Goal: Transaction & Acquisition: Book appointment/travel/reservation

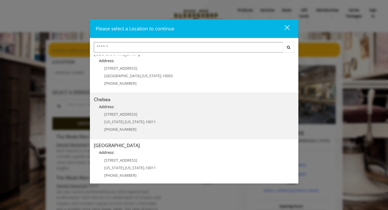
scroll to position [53, 0]
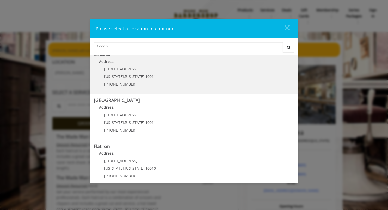
click at [149, 67] on p "Address:" at bounding box center [194, 63] width 200 height 8
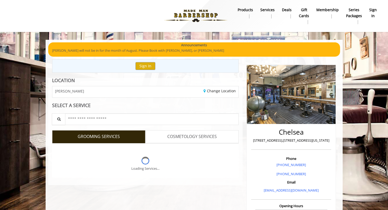
scroll to position [20, 0]
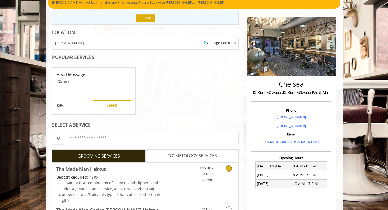
scroll to position [17, 0]
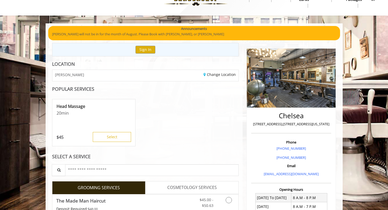
click at [203, 78] on div "Change Location" at bounding box center [193, 75] width 97 height 11
click at [192, 77] on div "Change Location" at bounding box center [193, 75] width 97 height 11
click at [172, 77] on div "Change Location" at bounding box center [193, 75] width 97 height 11
click at [222, 76] on link "Change Location" at bounding box center [219, 74] width 32 height 5
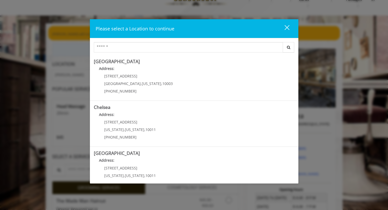
click at [287, 27] on div "close" at bounding box center [283, 29] width 10 height 8
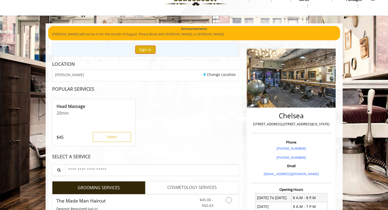
click at [150, 51] on button "Sign In" at bounding box center [145, 50] width 20 height 8
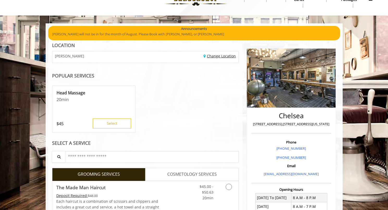
click at [225, 56] on link "Change Location" at bounding box center [219, 56] width 32 height 5
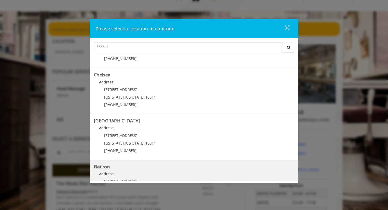
scroll to position [0, 0]
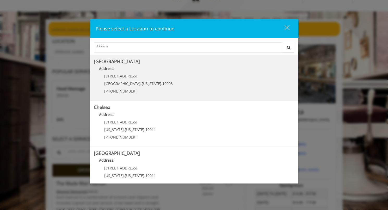
click at [170, 75] on Village "[GEOGRAPHIC_DATA] Address: [STREET_ADDRESS][US_STATE] (212) 598-1840" at bounding box center [194, 78] width 200 height 38
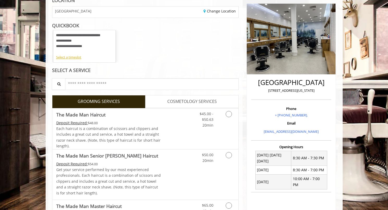
scroll to position [61, 0]
click at [77, 57] on div "Select a timeslot" at bounding box center [84, 57] width 57 height 5
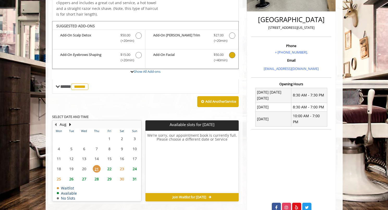
scroll to position [136, 0]
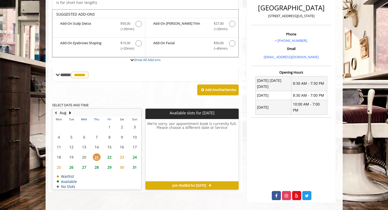
click at [110, 158] on span "22" at bounding box center [109, 158] width 8 height 8
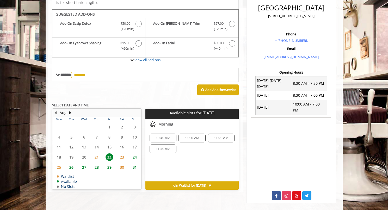
click at [171, 136] on span "10:40 AM" at bounding box center [163, 138] width 22 height 4
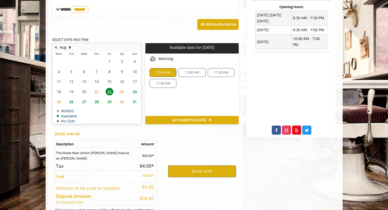
scroll to position [225, 0]
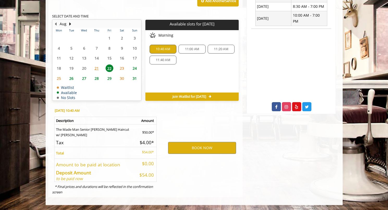
click at [188, 50] on span "11:00 AM" at bounding box center [192, 49] width 14 height 4
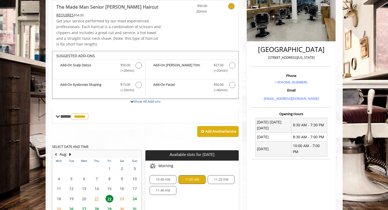
scroll to position [141, 0]
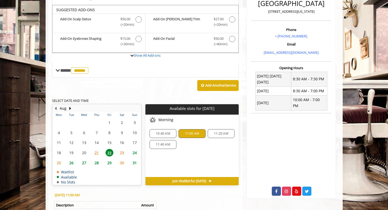
click at [170, 136] on div "10:40 AM" at bounding box center [162, 133] width 27 height 9
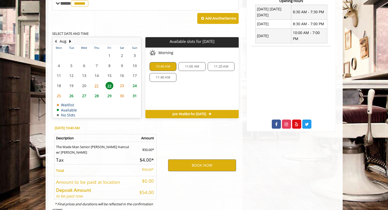
scroll to position [225, 0]
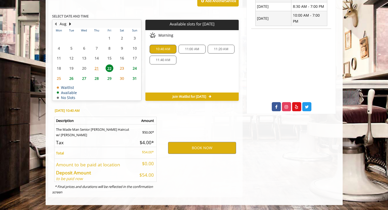
click at [188, 51] on div "11:00 AM" at bounding box center [191, 49] width 27 height 9
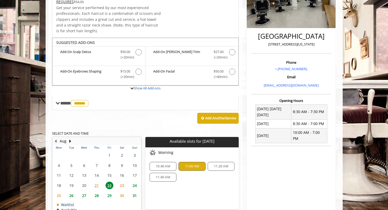
scroll to position [191, 0]
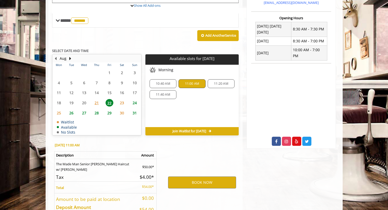
click at [158, 81] on div "10:40 AM" at bounding box center [162, 83] width 27 height 9
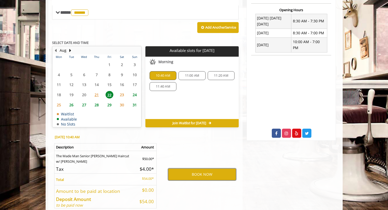
scroll to position [225, 0]
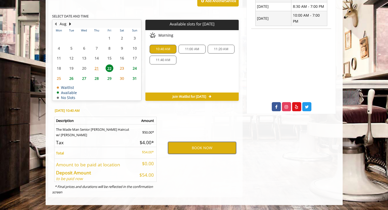
click at [194, 150] on button "BOOK NOW" at bounding box center [202, 148] width 68 height 12
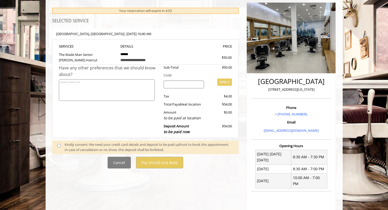
scroll to position [80, 0]
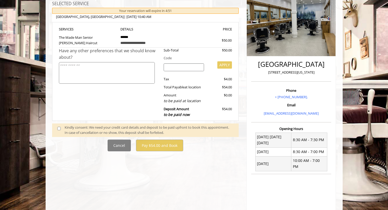
click at [56, 128] on span at bounding box center [60, 130] width 15 height 11
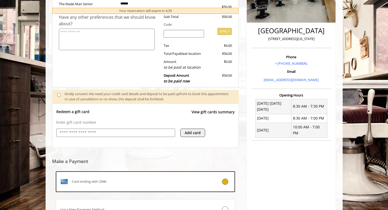
scroll to position [161, 0]
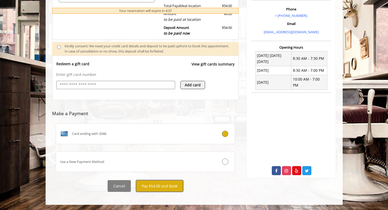
click at [175, 189] on button "Pay $54.00 and Book" at bounding box center [159, 186] width 47 height 12
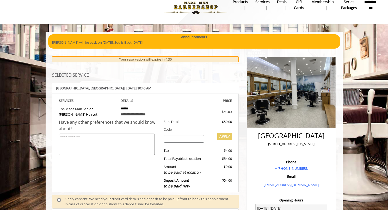
scroll to position [8, 0]
